Goal: Check status: Check status

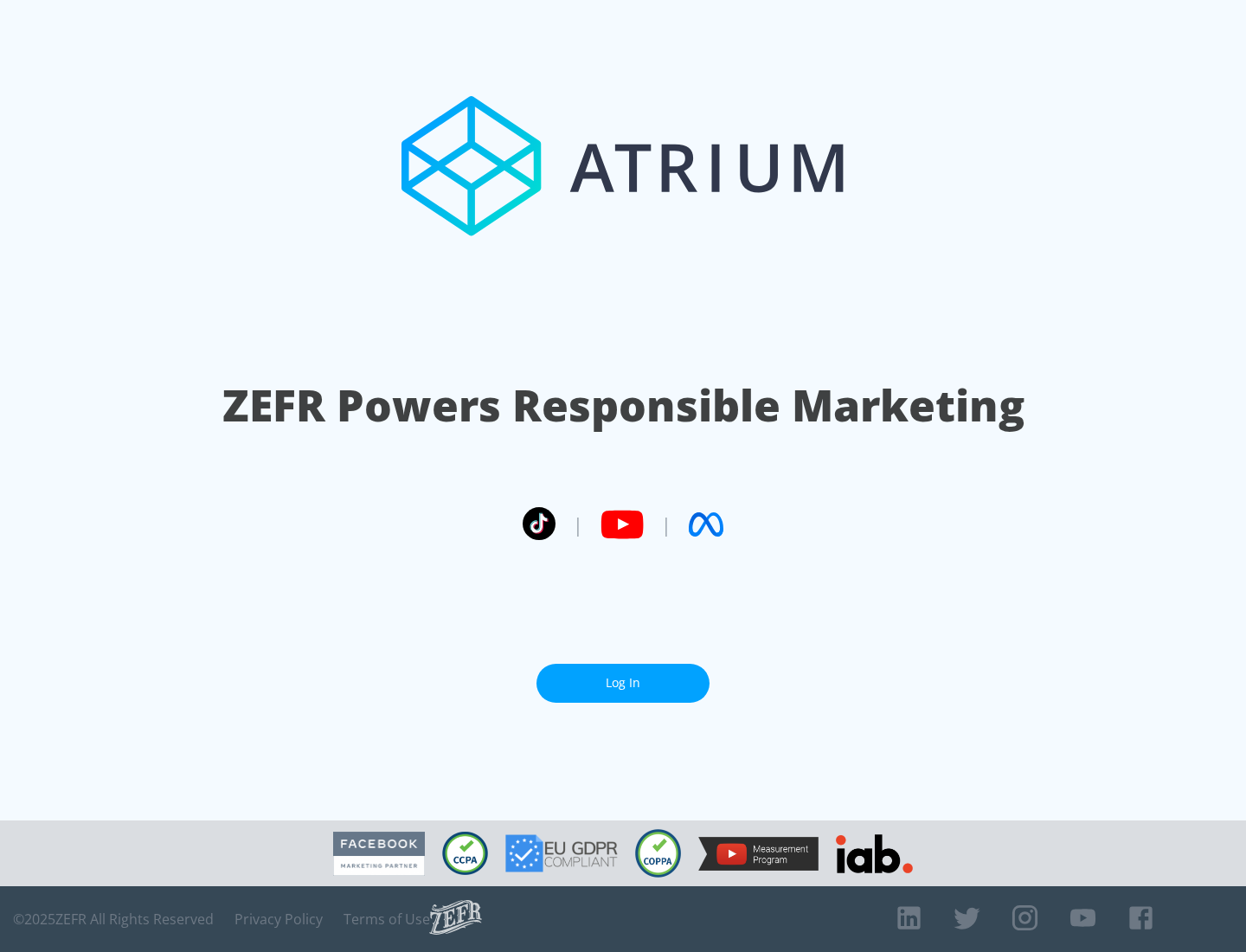
click at [623, 683] on link "Log In" at bounding box center [622, 683] width 173 height 39
